Goal: Transaction & Acquisition: Purchase product/service

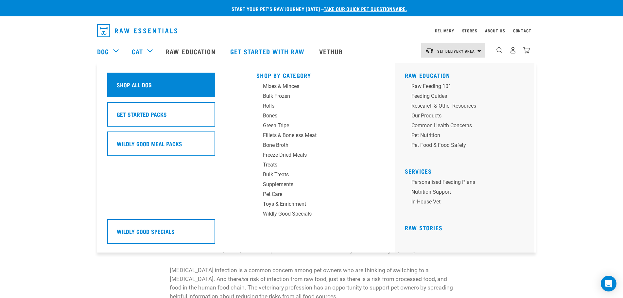
click at [134, 81] on h5 "Shop All Dog" at bounding box center [134, 84] width 35 height 9
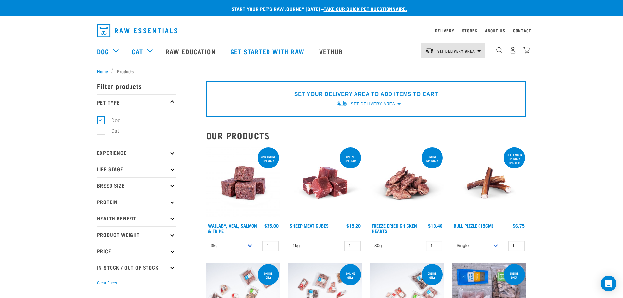
click at [481, 50] on div "Set Delivery Area [GEOGRAPHIC_DATA]" at bounding box center [453, 50] width 64 height 15
click at [481, 51] on div "Set Delivery Area [GEOGRAPHIC_DATA]" at bounding box center [453, 50] width 64 height 15
